Goal: Transaction & Acquisition: Purchase product/service

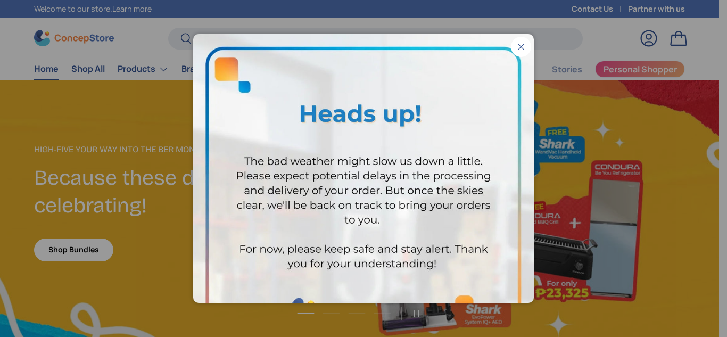
scroll to position [2722, 4263]
click at [518, 55] on button "Close" at bounding box center [521, 47] width 20 height 20
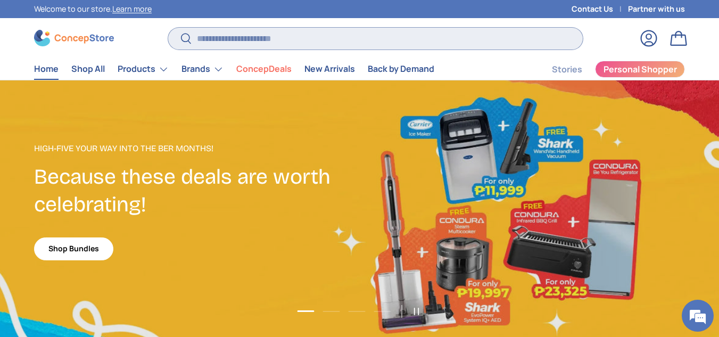
click at [401, 47] on input "Search" at bounding box center [375, 39] width 415 height 22
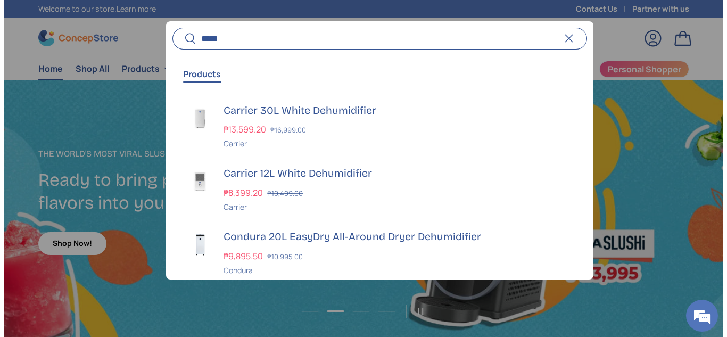
scroll to position [2734, 4299]
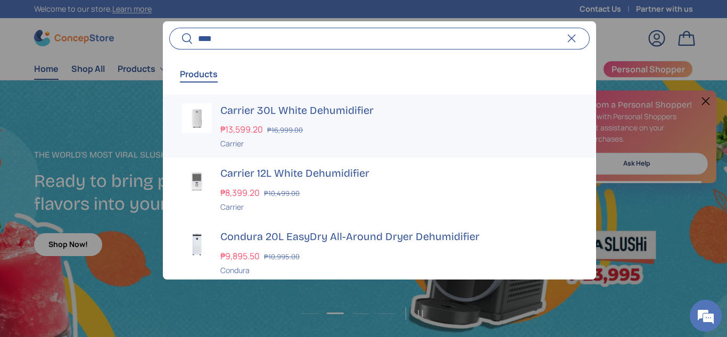
type input "****"
click at [319, 134] on div "₱13,599.20 ₱16,999.00" at bounding box center [398, 129] width 357 height 13
